Goal: Information Seeking & Learning: Learn about a topic

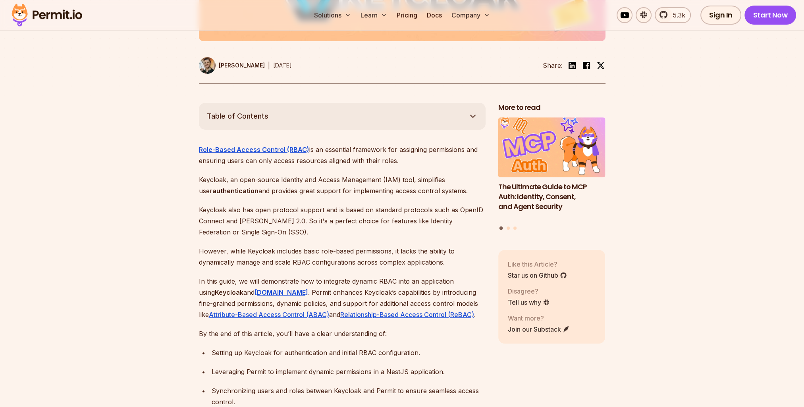
scroll to position [397, 0]
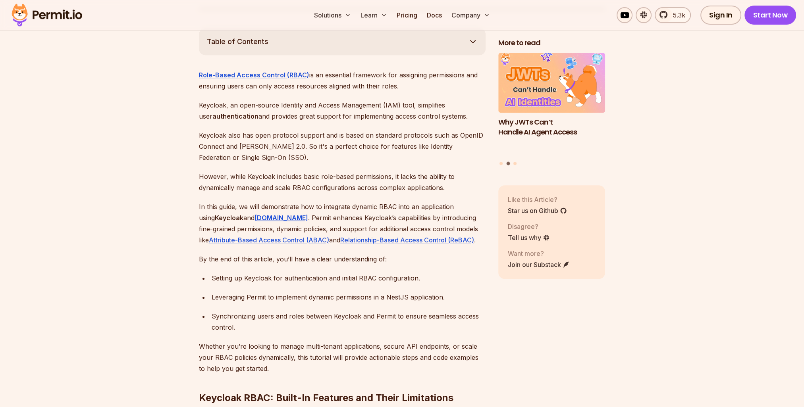
scroll to position [516, 0]
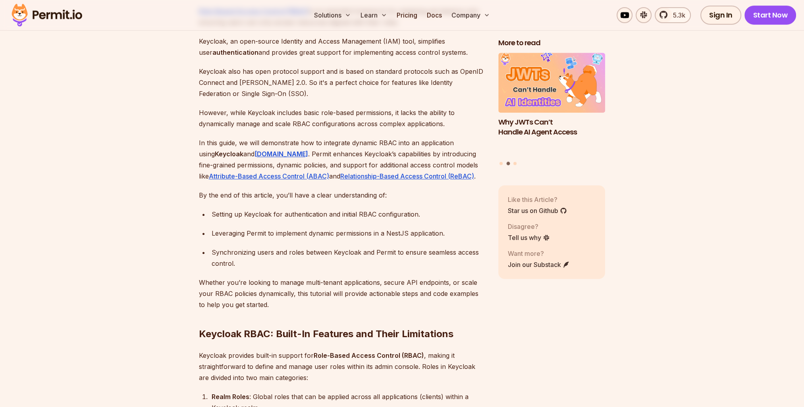
click at [469, 209] on div "Setting up Keycloak for authentication and initial RBAC configuration." at bounding box center [349, 214] width 274 height 11
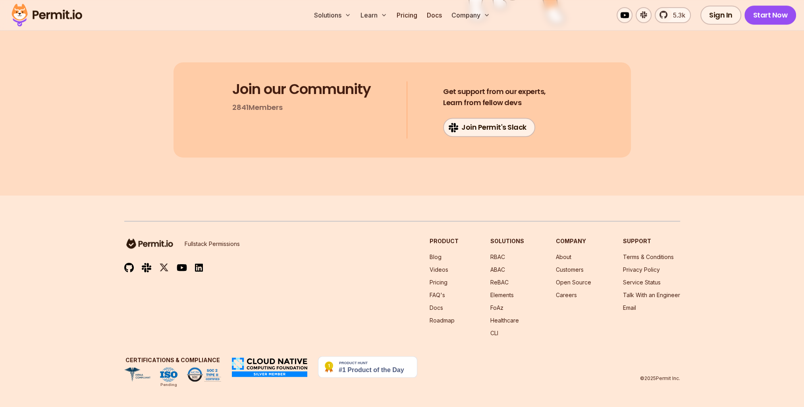
scroll to position [14329, 0]
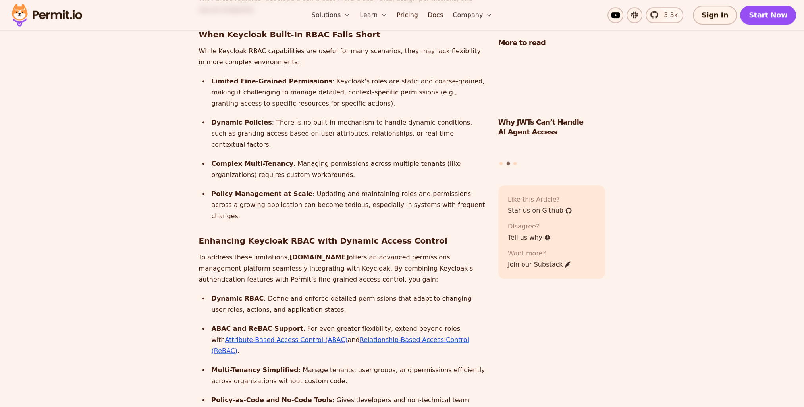
scroll to position [1111, 0]
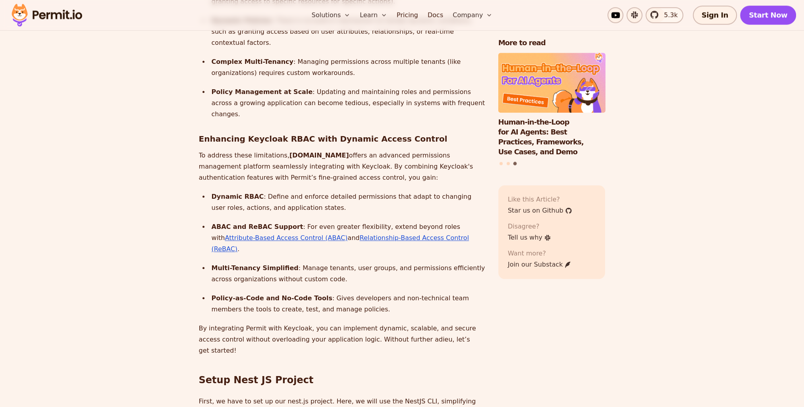
click at [375, 133] on h3 "Enhancing Keycloak RBAC with Dynamic Access Control" at bounding box center [342, 139] width 287 height 13
drag, startPoint x: 287, startPoint y: 84, endPoint x: 312, endPoint y: 84, distance: 25.4
click at [312, 152] on strong "Permit.io" at bounding box center [319, 156] width 60 height 8
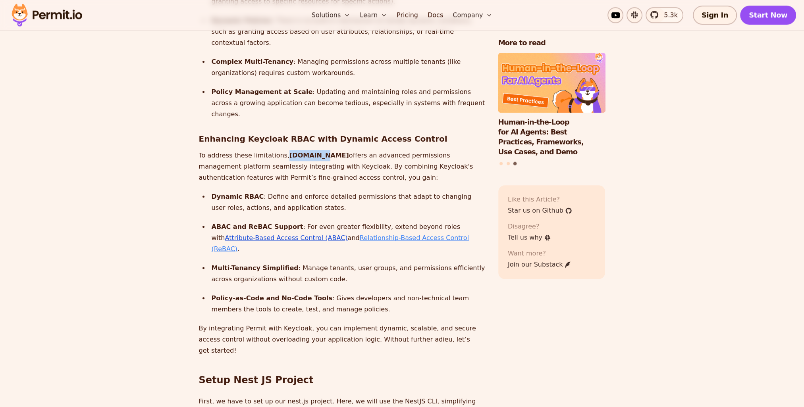
copy strong "Permit.io"
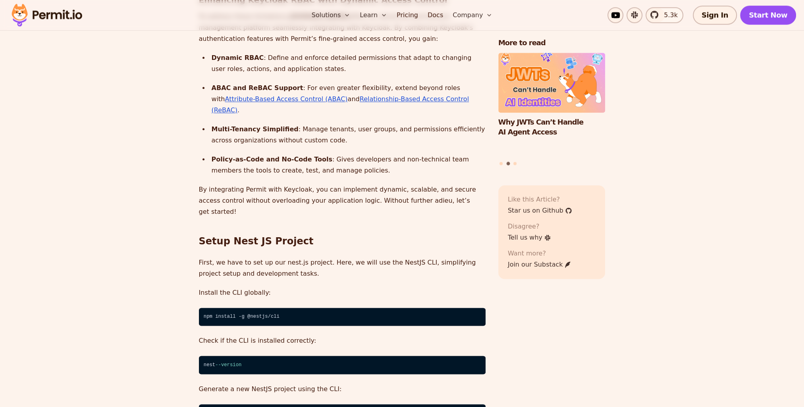
scroll to position [1350, 0]
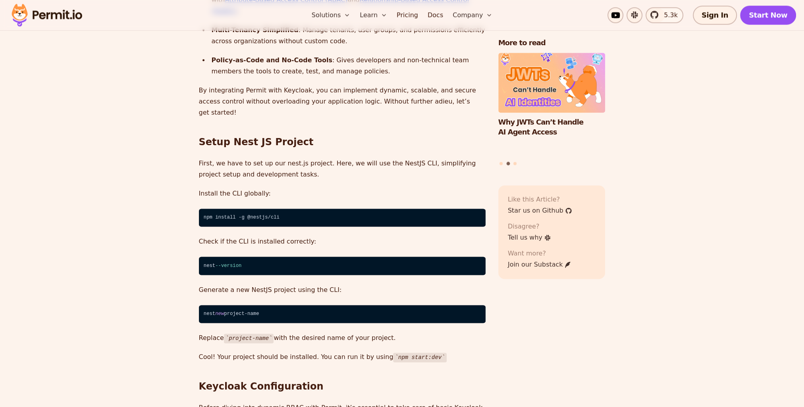
click at [393, 349] on h2 "Keycloak Configuration" at bounding box center [342, 371] width 287 height 44
drag, startPoint x: 389, startPoint y: 266, endPoint x: 430, endPoint y: 266, distance: 40.9
click at [430, 353] on code "npm start:dev" at bounding box center [419, 358] width 53 height 10
drag, startPoint x: 430, startPoint y: 266, endPoint x: 512, endPoint y: 320, distance: 97.6
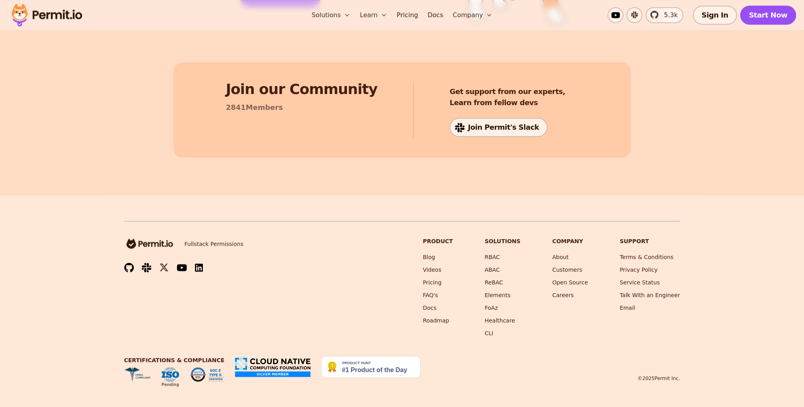
scroll to position [13796, 0]
drag, startPoint x: 224, startPoint y: 156, endPoint x: 119, endPoint y: 175, distance: 107.2
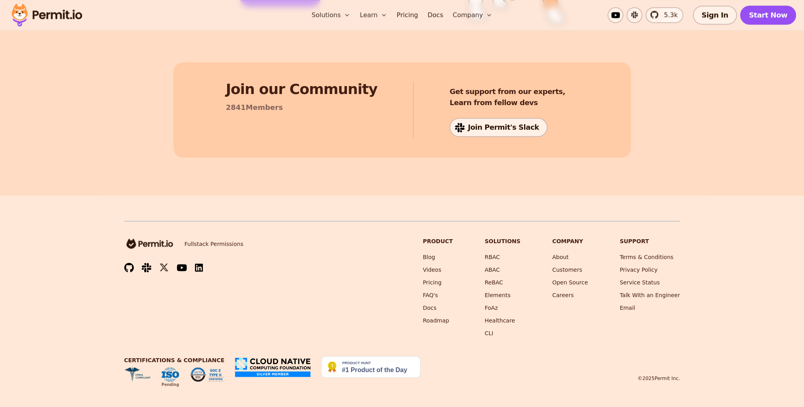
drag, startPoint x: 231, startPoint y: 147, endPoint x: 116, endPoint y: 167, distance: 117.3
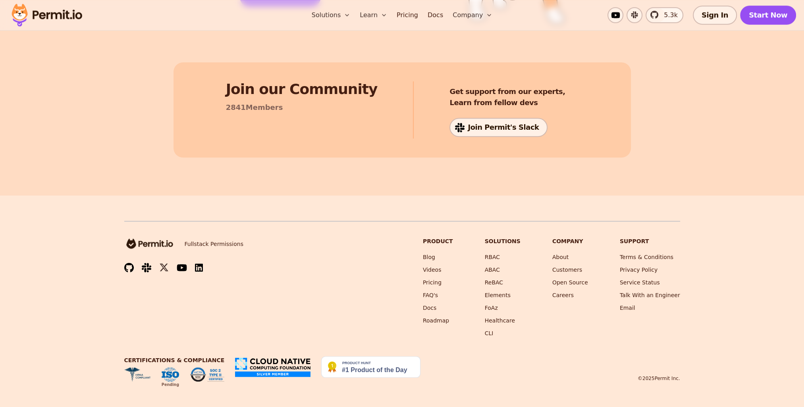
drag, startPoint x: 373, startPoint y: 146, endPoint x: 141, endPoint y: 172, distance: 233.3
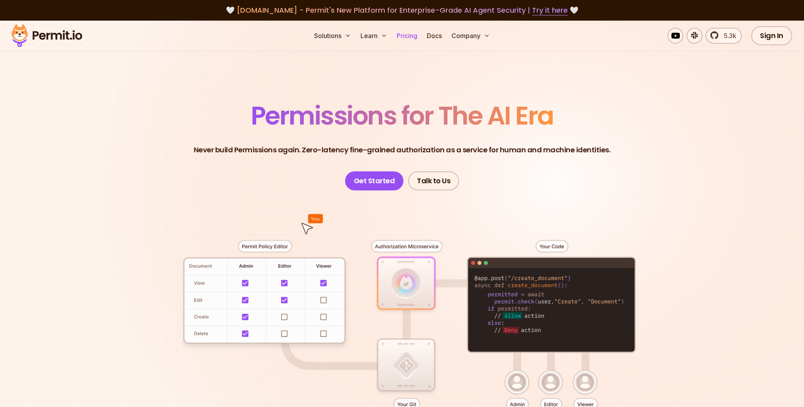
click at [410, 37] on link "Pricing" at bounding box center [406, 36] width 27 height 16
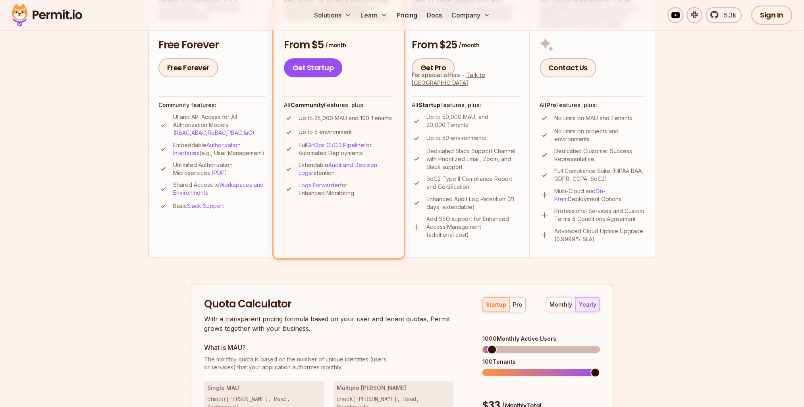
scroll to position [159, 0]
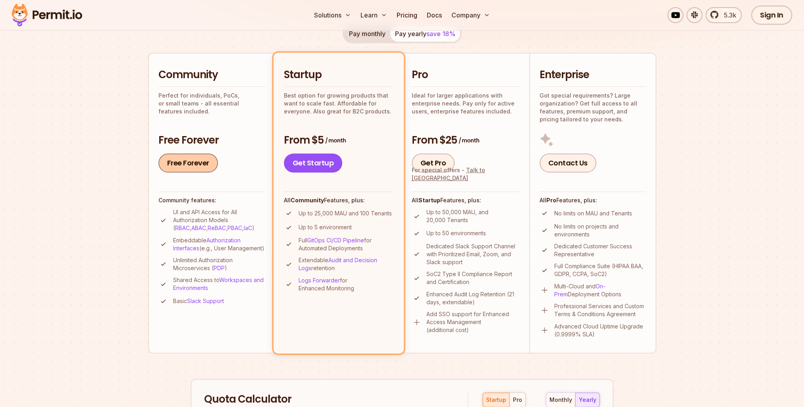
click at [196, 163] on link "Free Forever" at bounding box center [188, 163] width 60 height 19
click at [111, 244] on section "Permit Pricing From Free to Predictable Scaling From a startup with 100 users t…" at bounding box center [402, 291] width 804 height 859
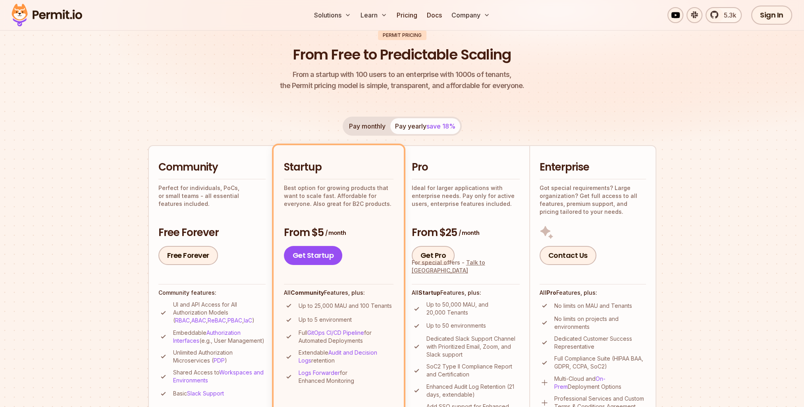
scroll to position [0, 0]
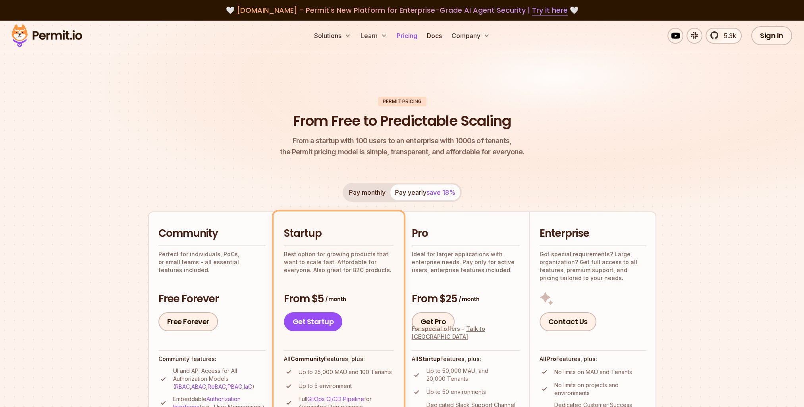
click at [418, 37] on link "Pricing" at bounding box center [406, 36] width 27 height 16
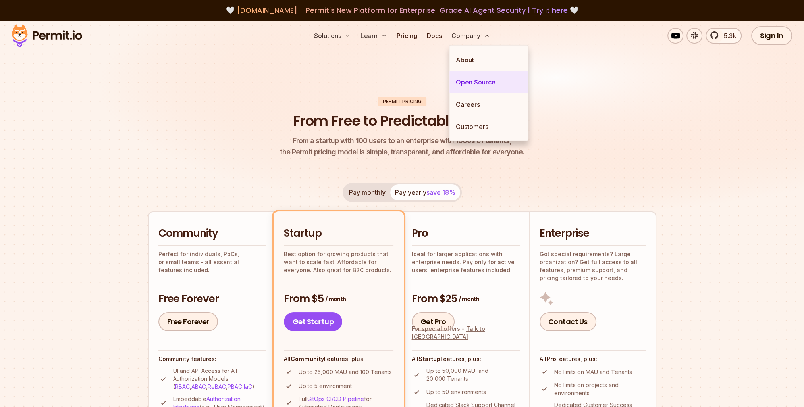
click at [487, 80] on link "Open Source" at bounding box center [488, 82] width 79 height 22
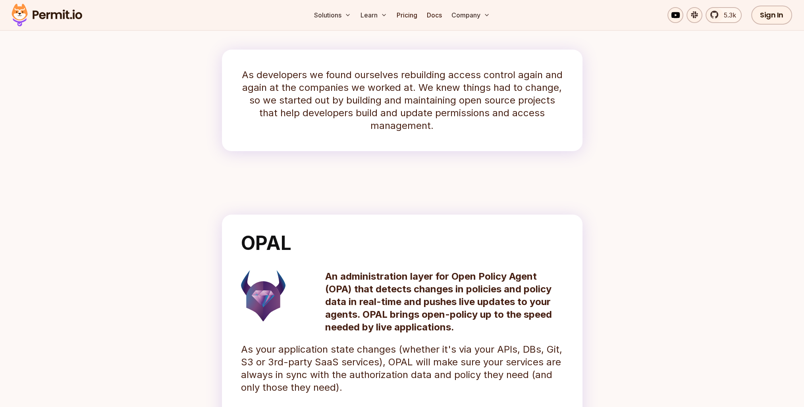
scroll to position [79, 0]
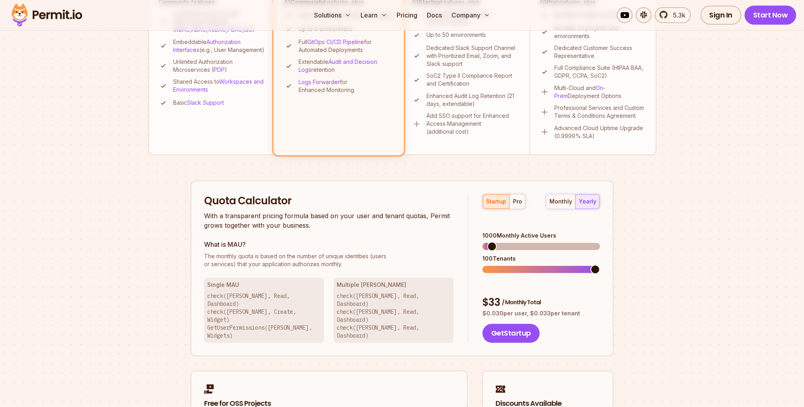
scroll to position [556, 0]
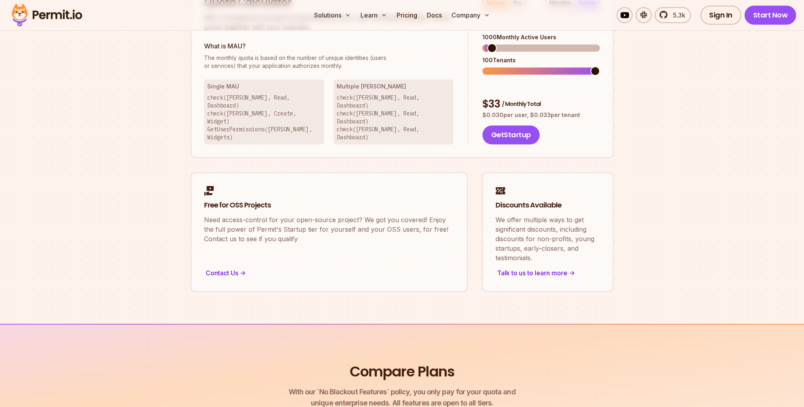
click at [249, 199] on h2 "Free for OSS Projects" at bounding box center [329, 204] width 250 height 10
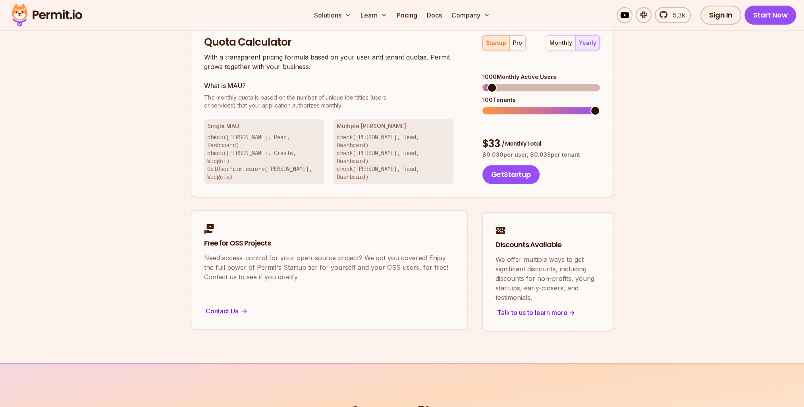
click at [247, 239] on h2 "Free for OSS Projects" at bounding box center [329, 244] width 250 height 10
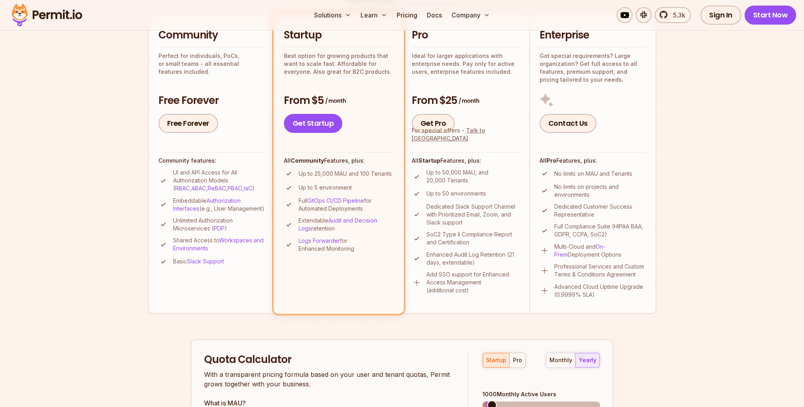
scroll to position [0, 0]
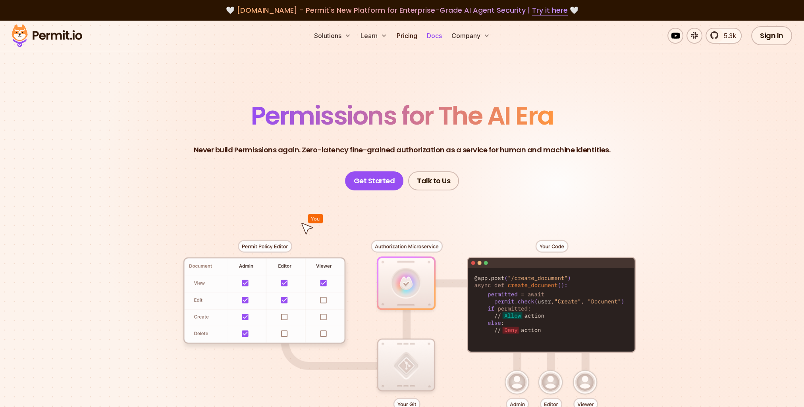
click at [435, 35] on link "Docs" at bounding box center [434, 36] width 21 height 16
click at [127, 229] on div at bounding box center [402, 337] width 556 height 292
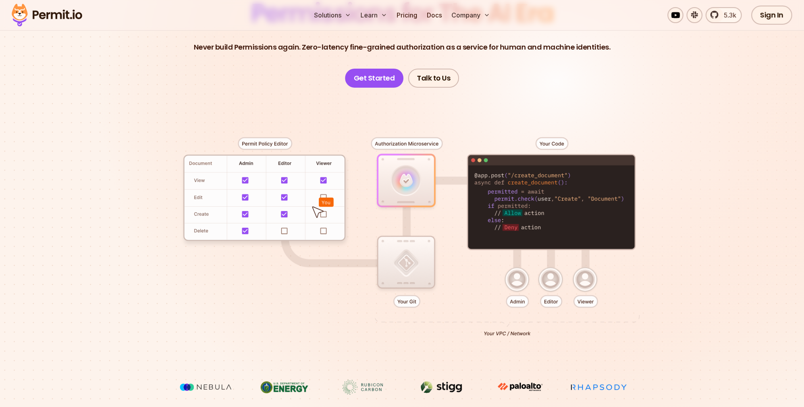
scroll to position [119, 0]
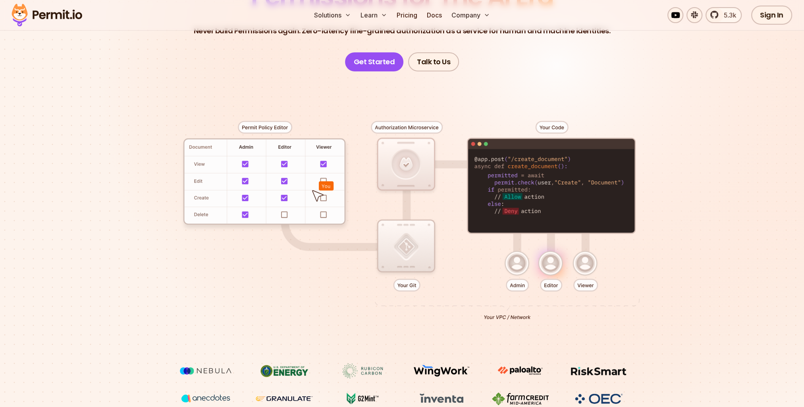
click at [406, 168] on div at bounding box center [402, 217] width 556 height 292
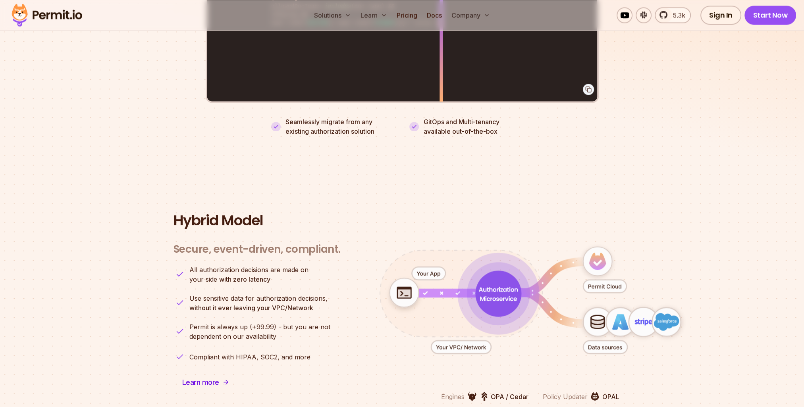
scroll to position [1866, 0]
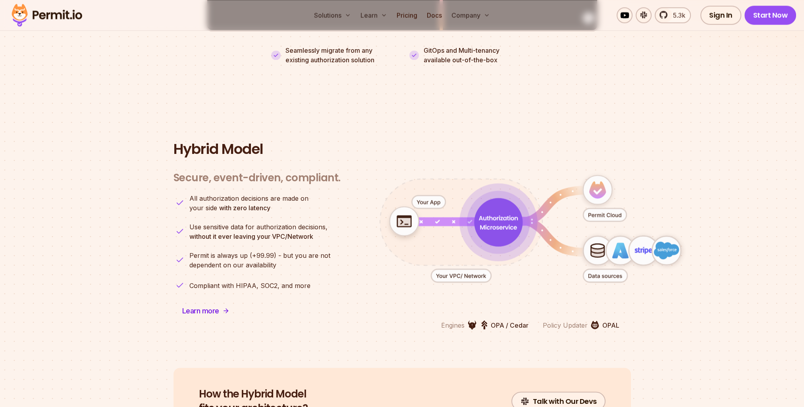
click at [74, 276] on section "Hybrid Model Secure, event-driven, compliant. Engines OPA / Cedar Policy Update…" at bounding box center [402, 235] width 804 height 265
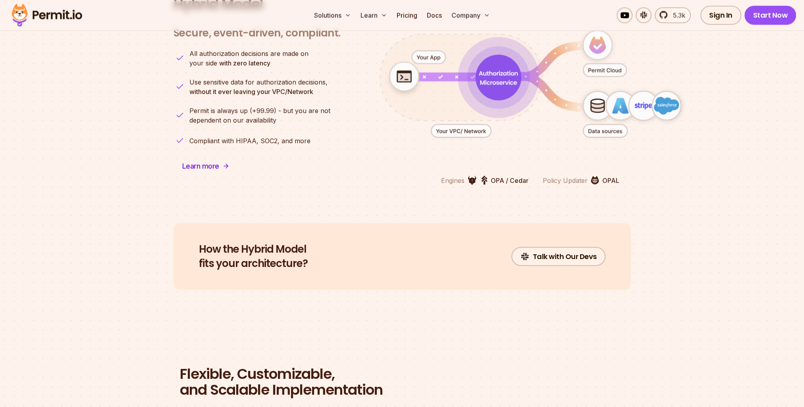
scroll to position [1985, 0]
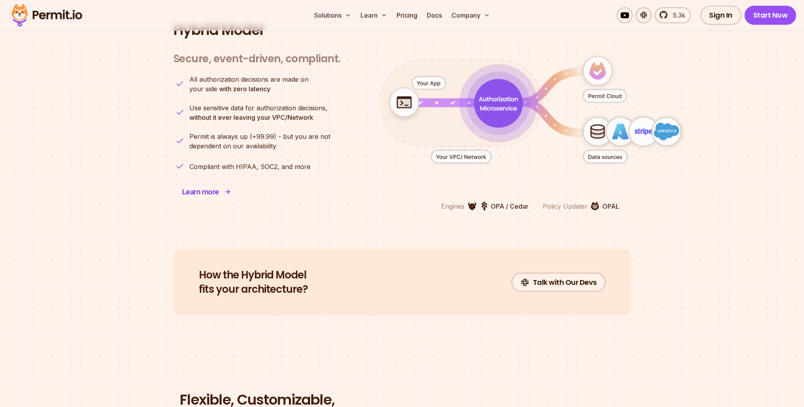
click at [217, 186] on span "Learn more" at bounding box center [200, 191] width 37 height 11
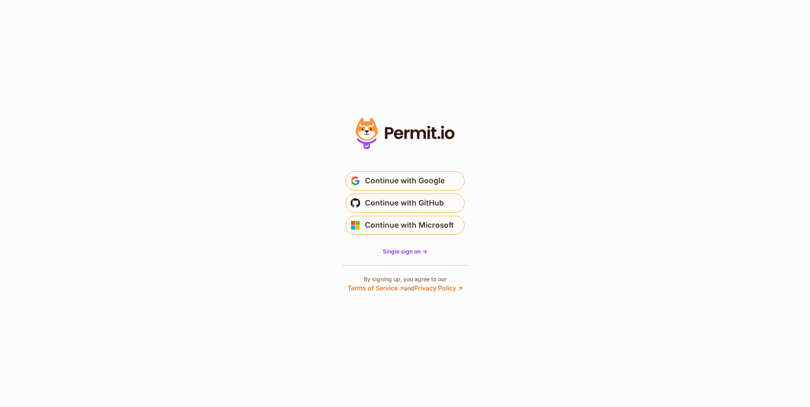
click at [191, 207] on section "Or" at bounding box center [405, 203] width 810 height 407
